Goal: Information Seeking & Learning: Learn about a topic

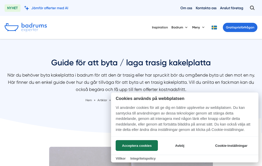
click at [147, 142] on button "Acceptera cookies" at bounding box center [137, 145] width 42 height 11
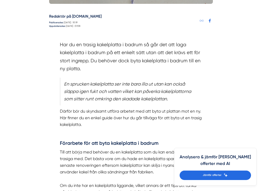
scroll to position [257, 0]
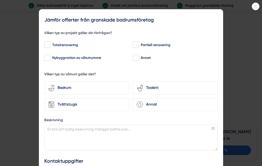
scroll to position [0, 0]
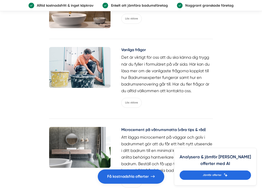
scroll to position [1172, 0]
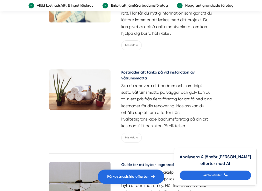
scroll to position [1410, 0]
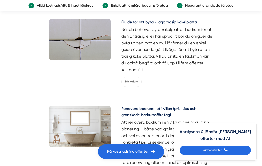
scroll to position [1522, 0]
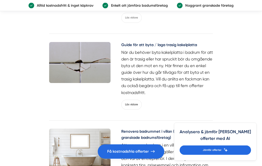
click at [183, 49] on h5 "Guide för att byta / laga trasig kakelplatta" at bounding box center [166, 45] width 91 height 7
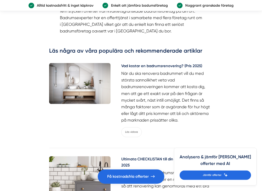
scroll to position [807, 0]
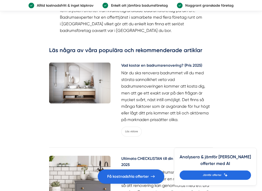
click at [47, 165] on div "Redaktör på [DOMAIN_NAME] Publicerades: [DATE] : 10:19 Uppdaterades: [DATE] : 0…" at bounding box center [130, 138] width 173 height 1598
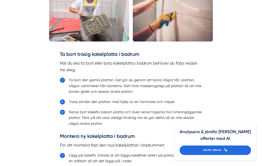
scroll to position [497, 0]
